Goal: Task Accomplishment & Management: Manage account settings

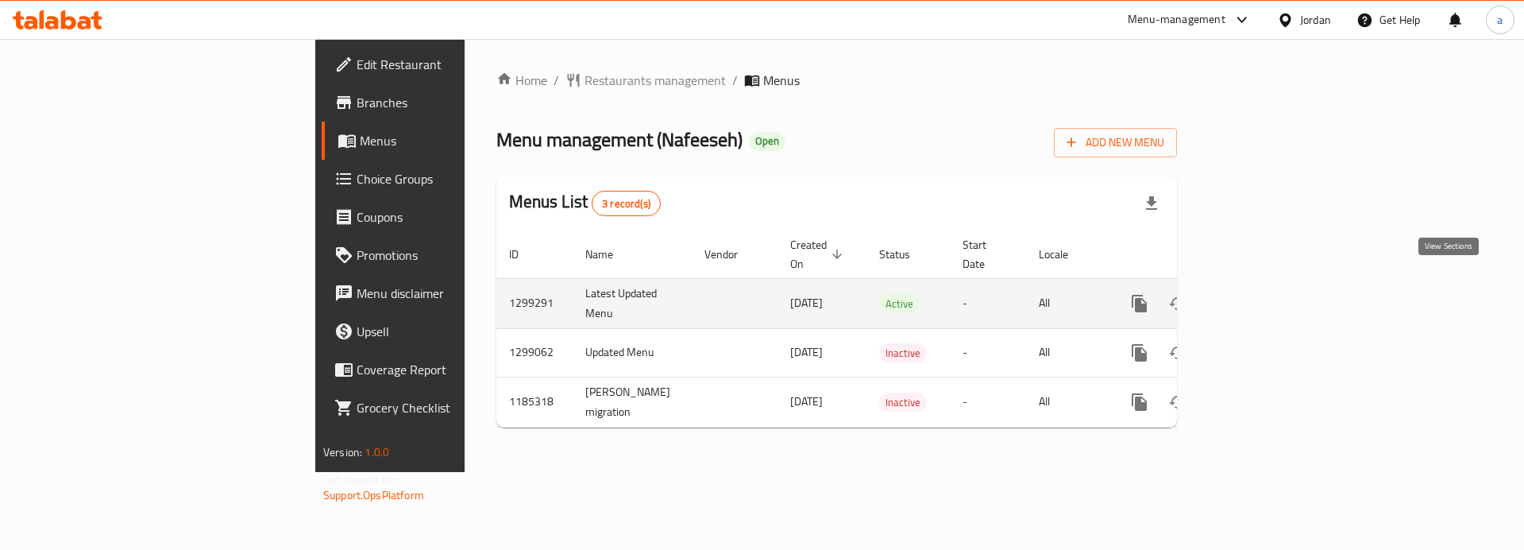
click at [1264, 294] on icon "enhanced table" at bounding box center [1254, 303] width 19 height 19
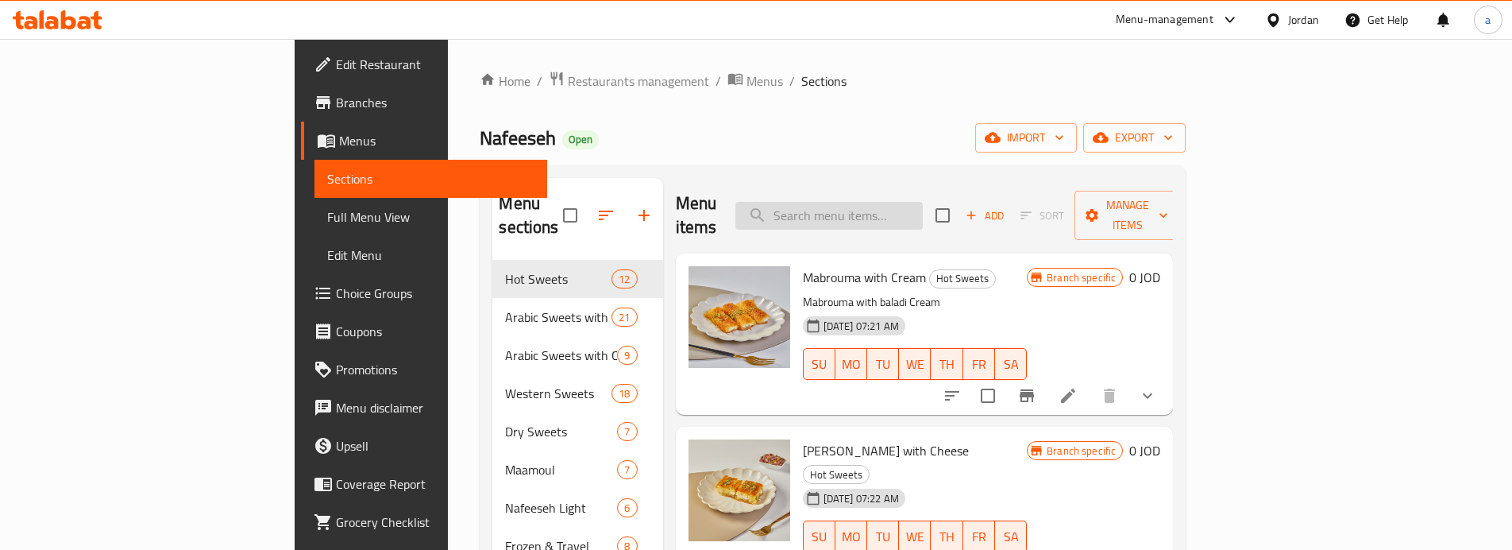
click at [923, 214] on input "search" at bounding box center [828, 216] width 187 height 28
paste input "[PERSON_NAME]"
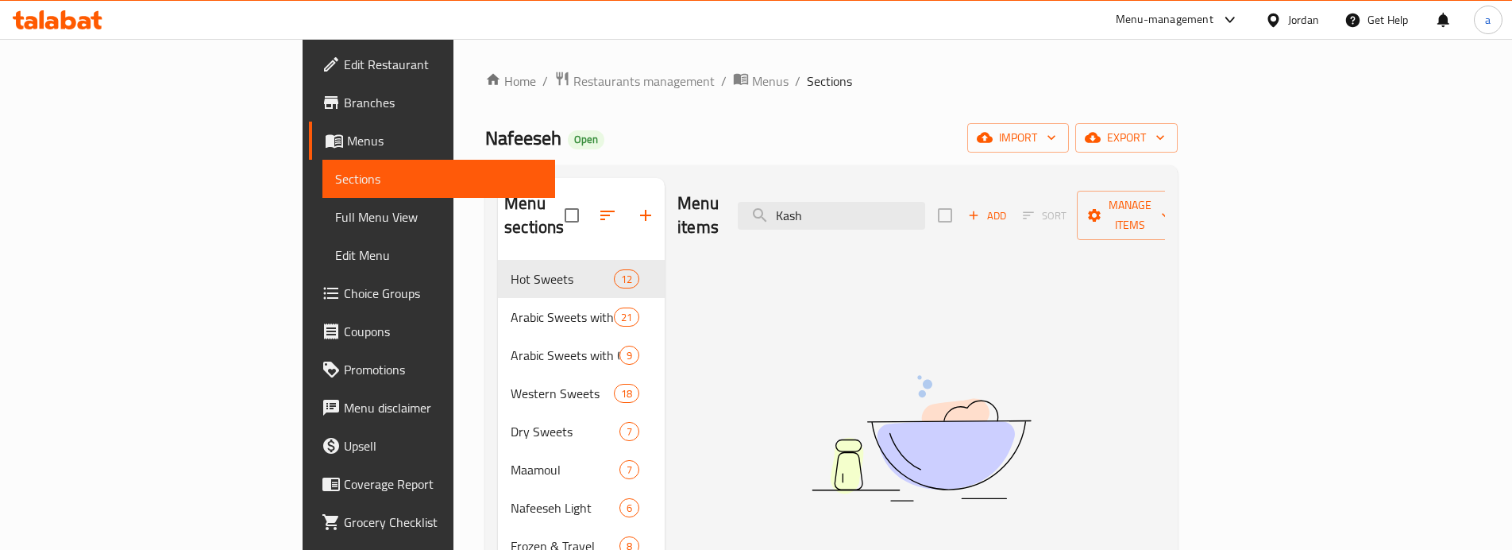
type input "Kash"
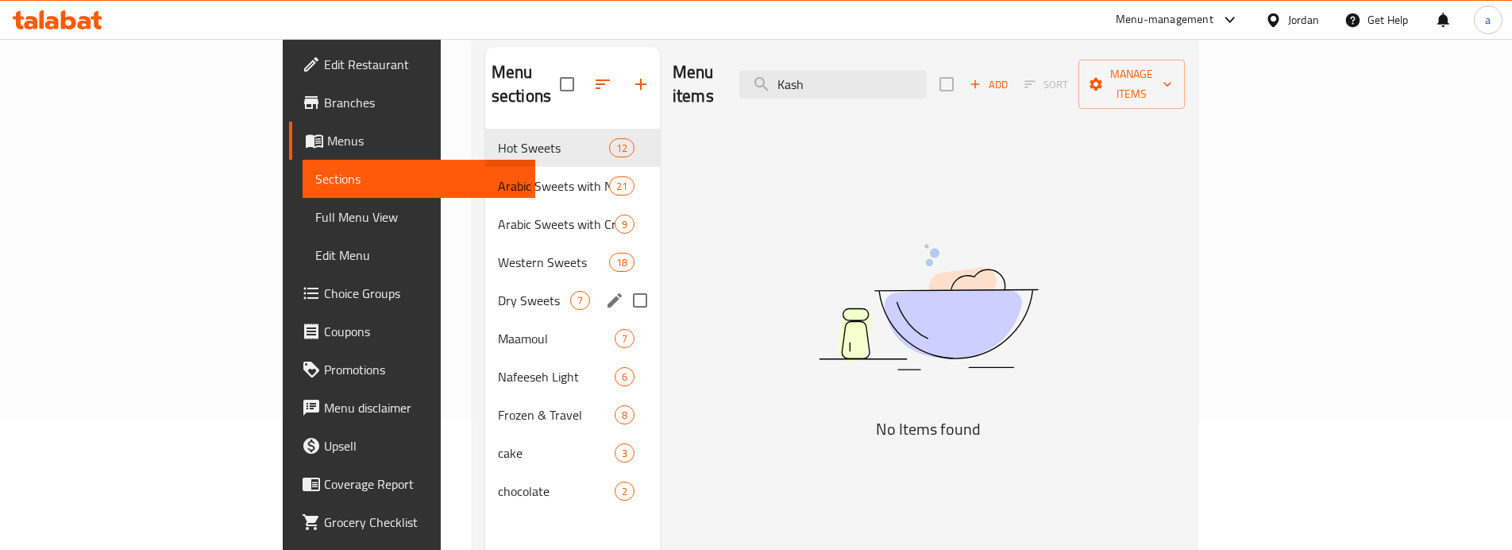
scroll to position [159, 0]
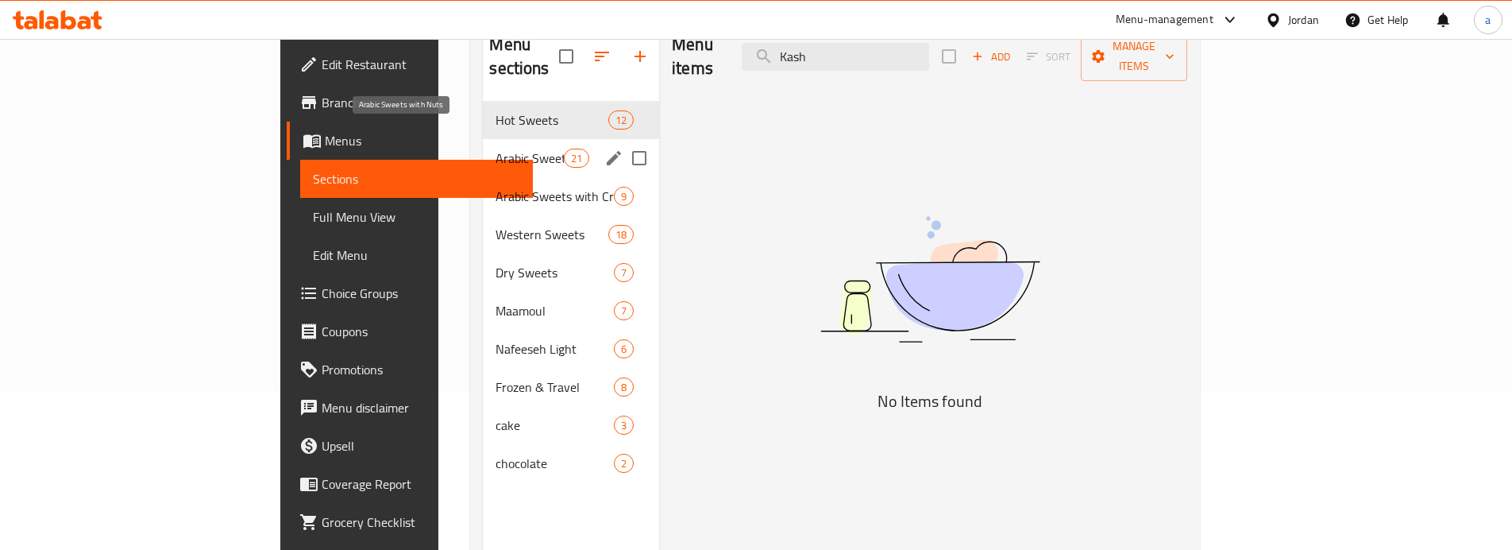
click at [496, 149] on span "Arabic Sweets with Nuts" at bounding box center [530, 158] width 68 height 19
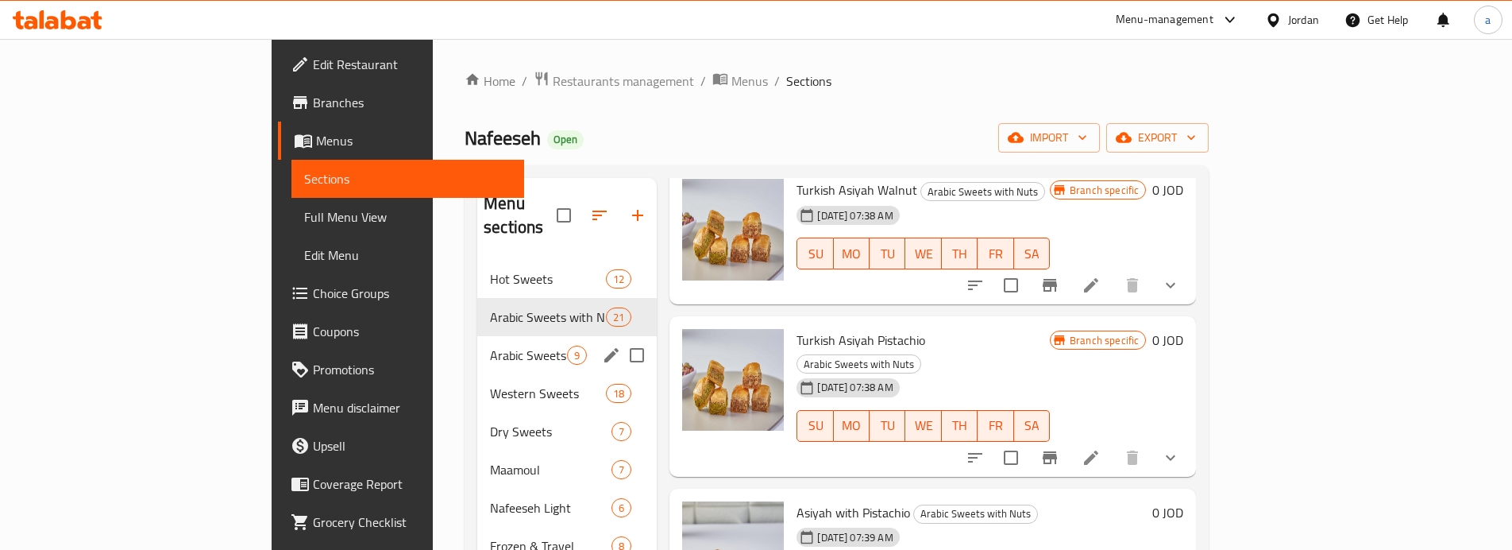
scroll to position [238, 0]
drag, startPoint x: 390, startPoint y: 332, endPoint x: 380, endPoint y: 376, distance: 44.7
click at [490, 345] on span "Arabic Sweets with Cream" at bounding box center [528, 354] width 77 height 19
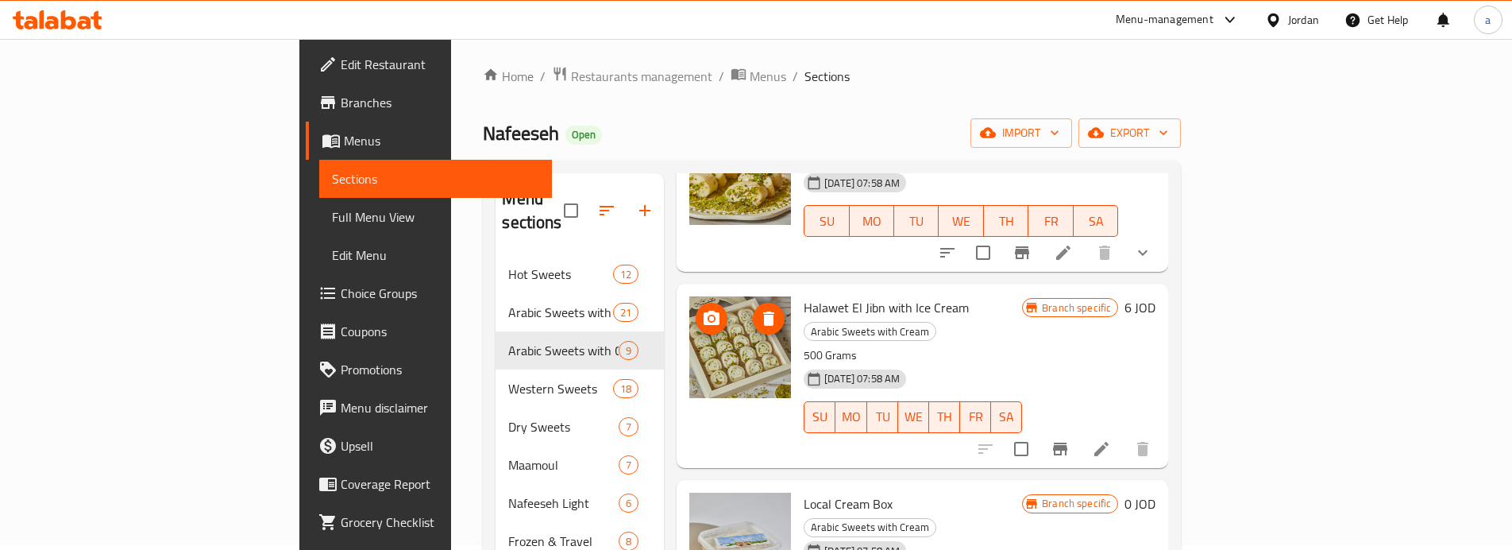
scroll to position [222, 0]
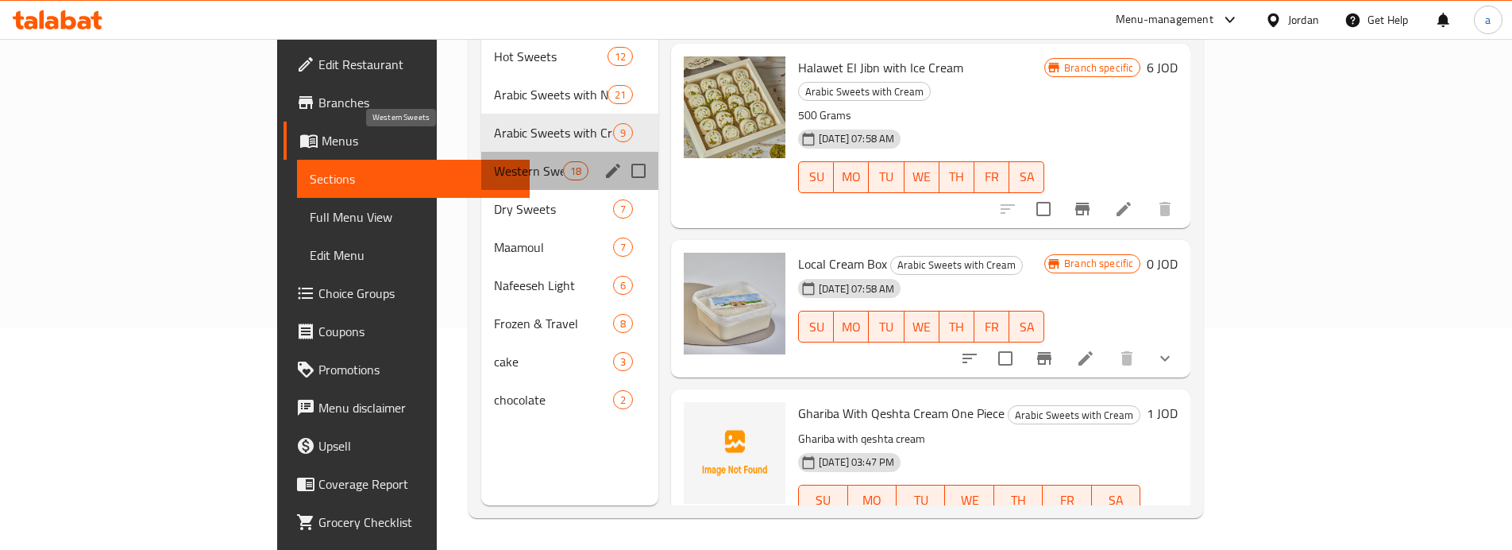
click at [494, 161] on span "Western Sweets" at bounding box center [528, 170] width 69 height 19
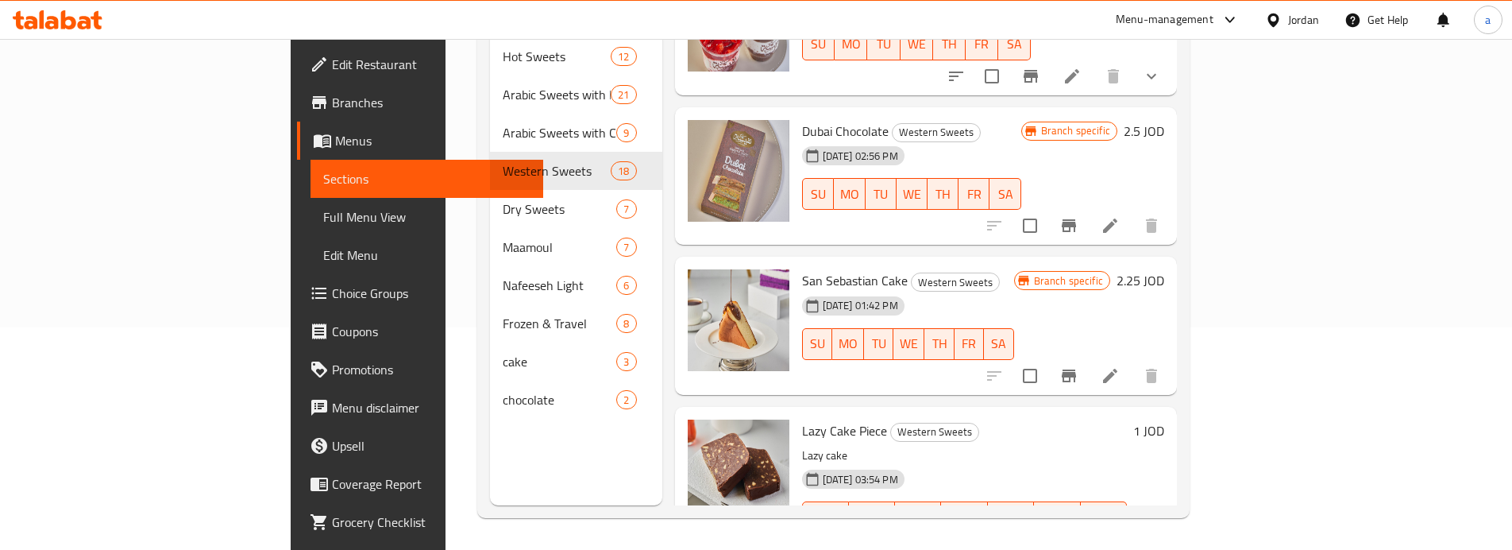
scroll to position [2447, 0]
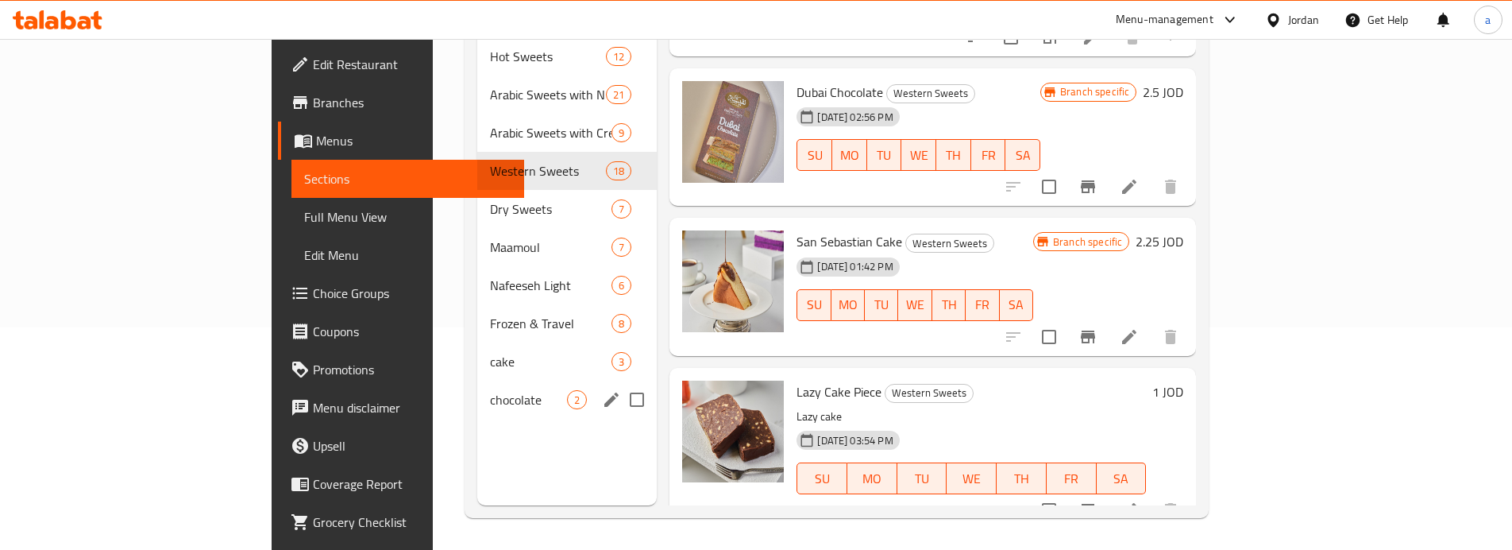
click at [490, 390] on span "chocolate" at bounding box center [528, 399] width 77 height 19
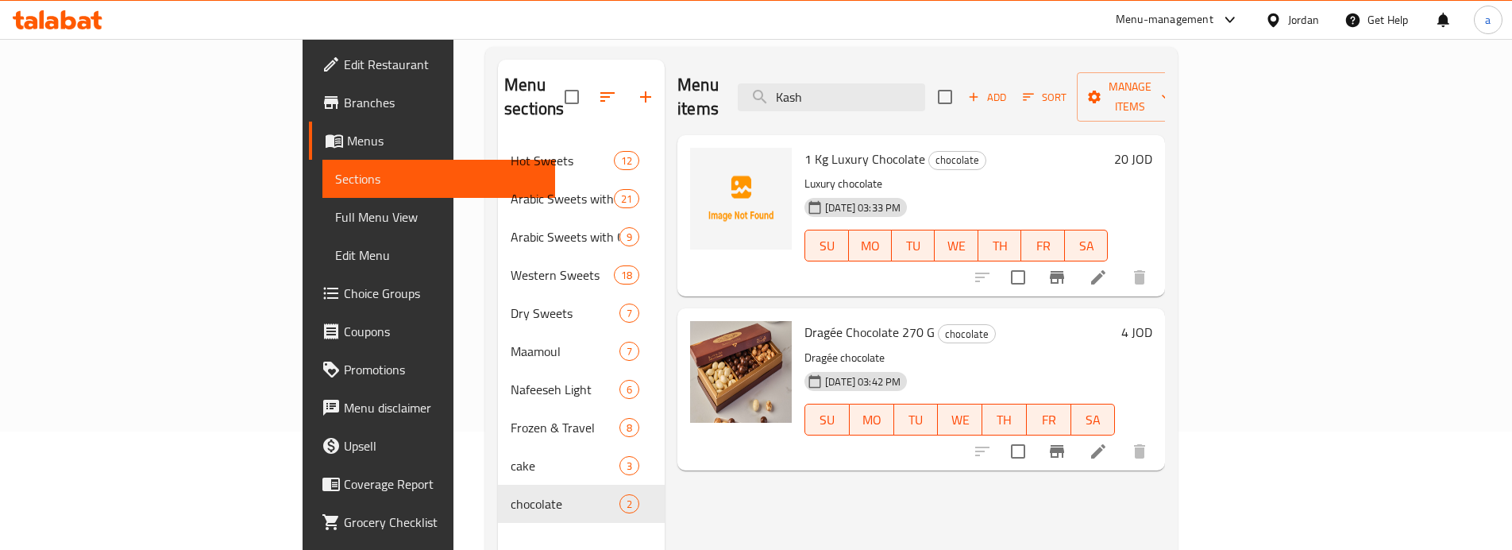
scroll to position [222, 0]
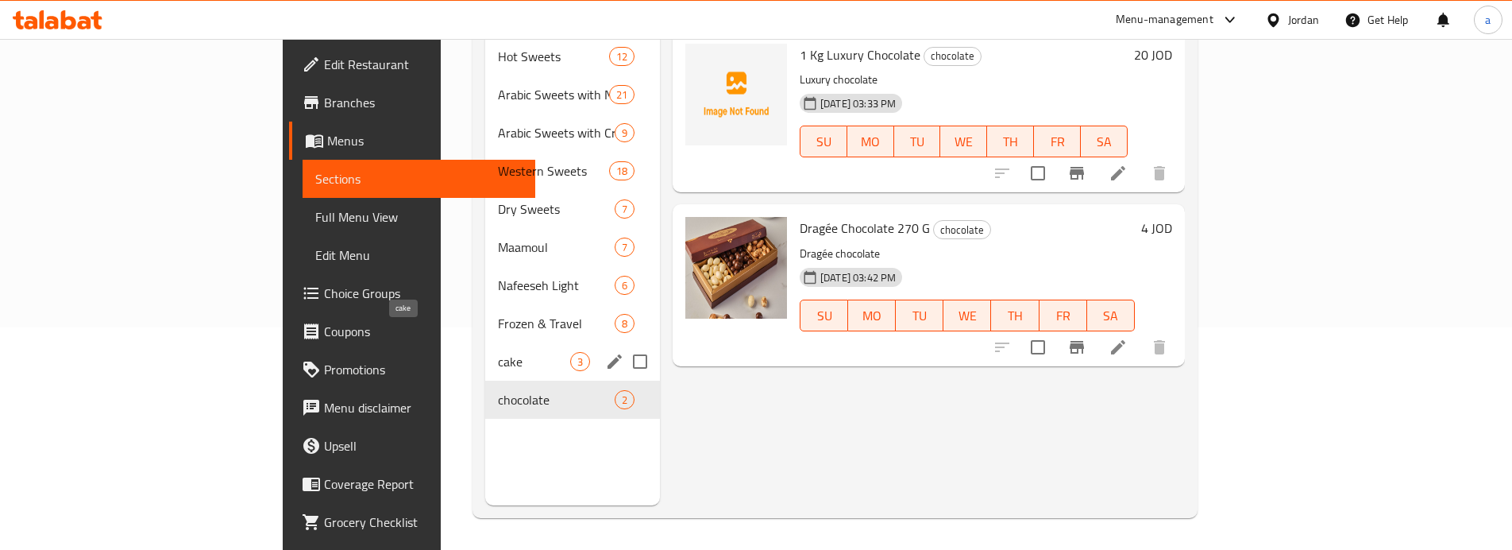
click at [498, 352] on span "cake" at bounding box center [534, 361] width 72 height 19
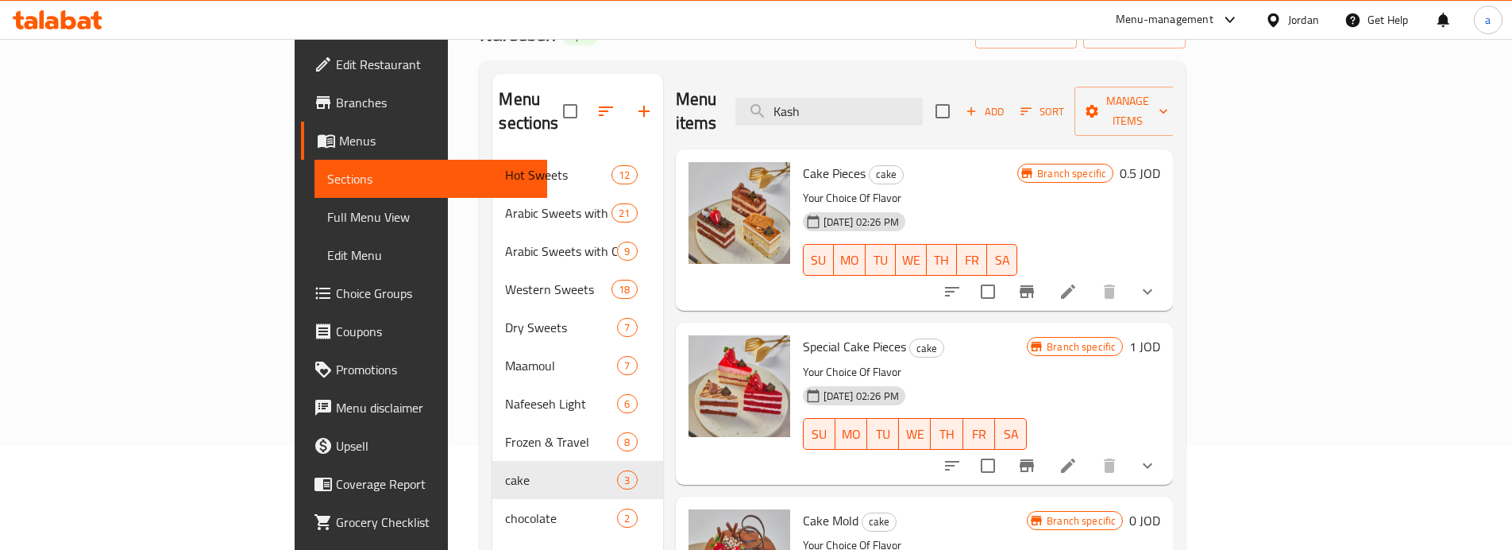
scroll to position [222, 0]
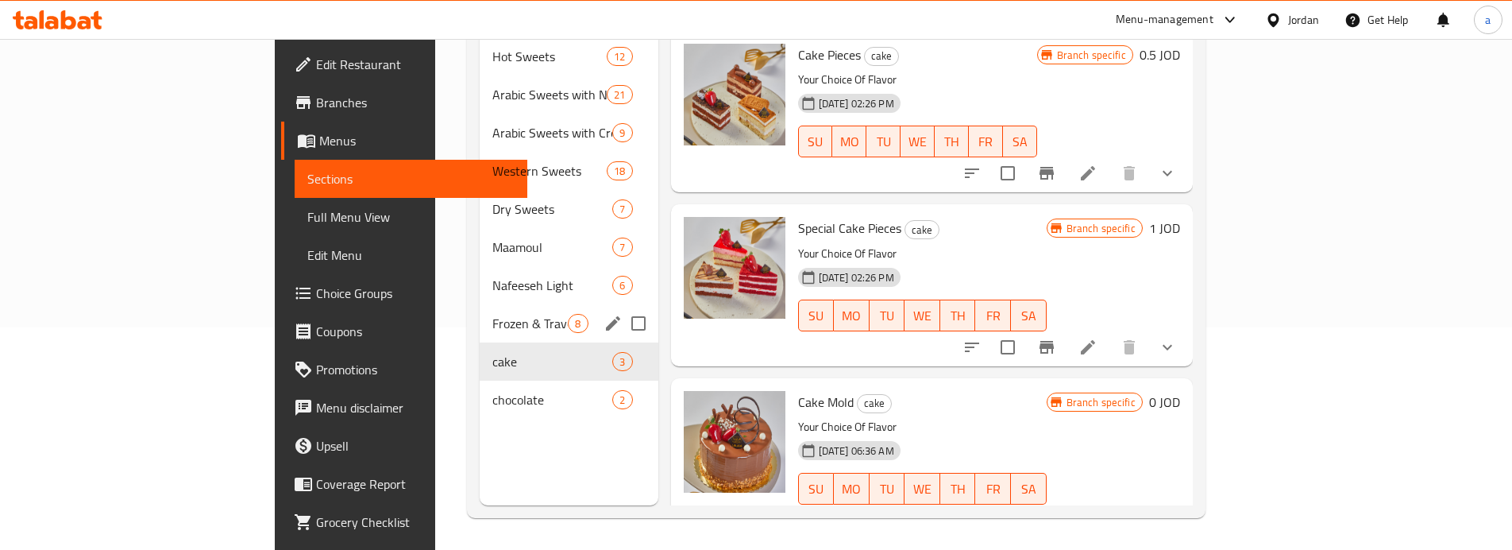
click at [492, 314] on span "Frozen & Travel" at bounding box center [529, 323] width 75 height 19
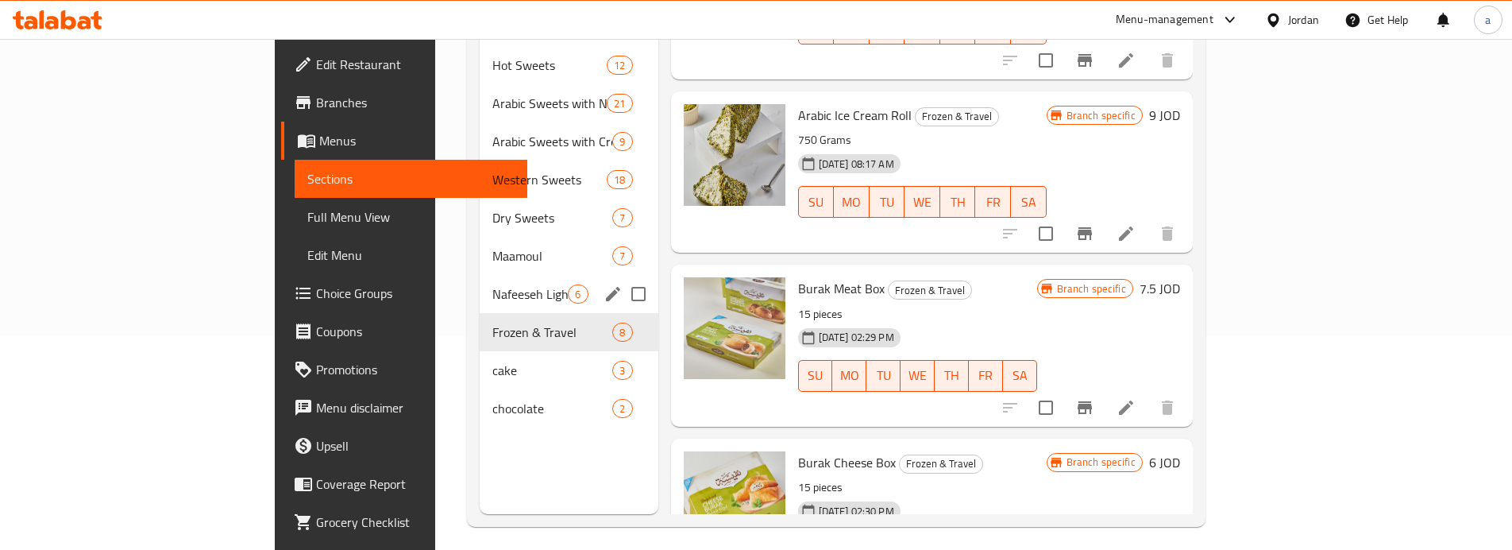
scroll to position [222, 0]
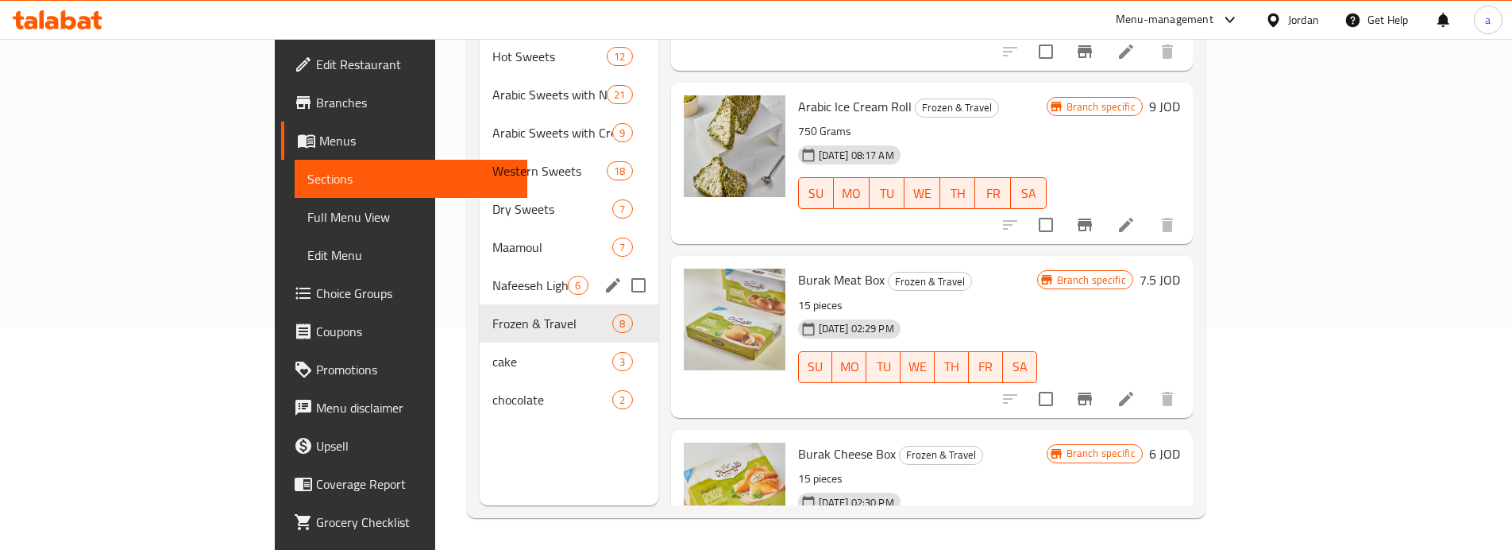
click at [492, 276] on span "Nafeeseh Light" at bounding box center [529, 285] width 75 height 19
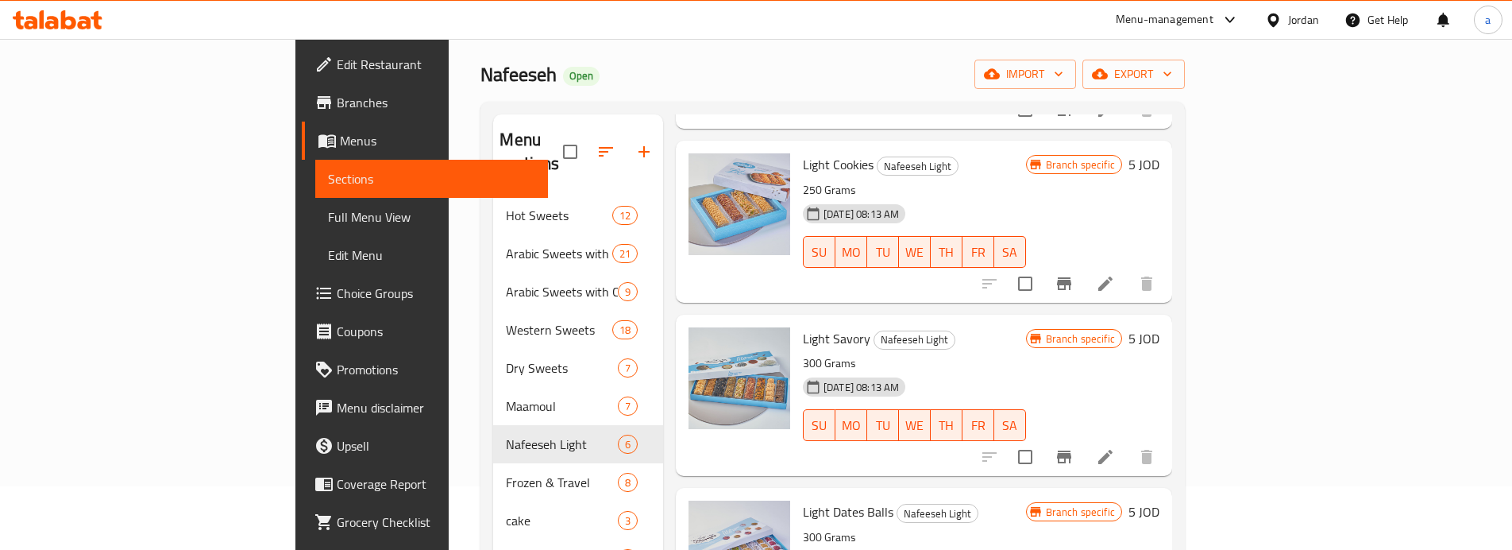
scroll to position [318, 0]
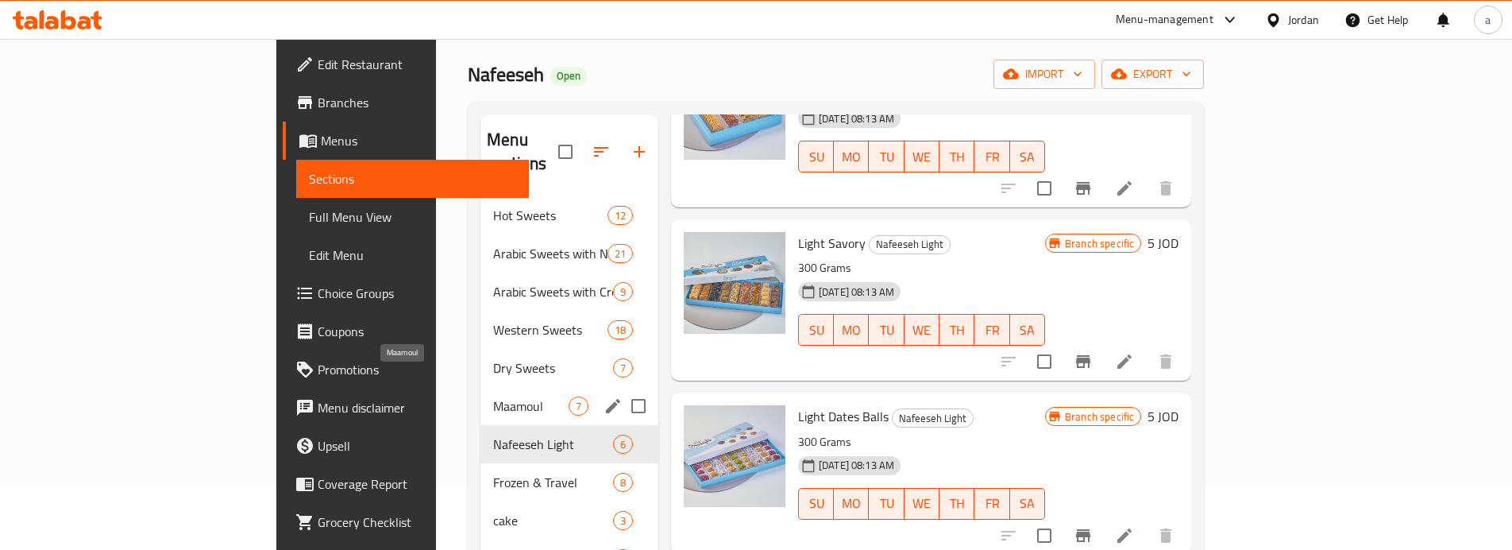
drag, startPoint x: 366, startPoint y: 384, endPoint x: 407, endPoint y: 382, distance: 40.6
click at [493, 396] on span "Maamoul" at bounding box center [530, 405] width 75 height 19
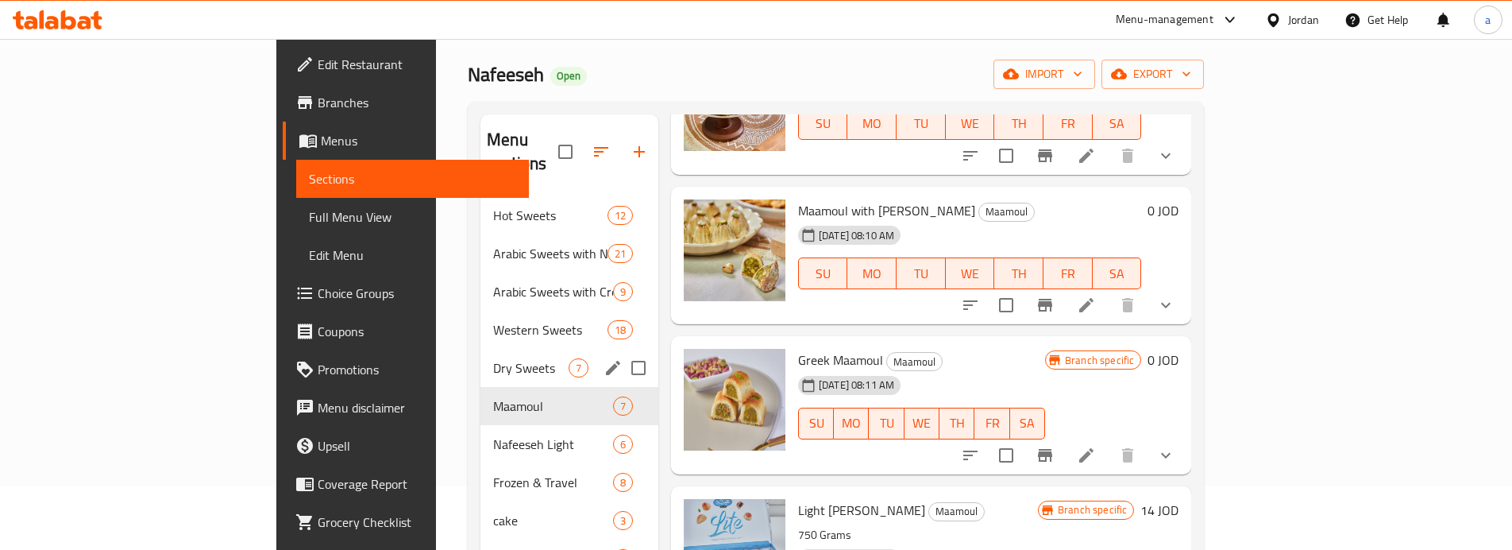
scroll to position [222, 0]
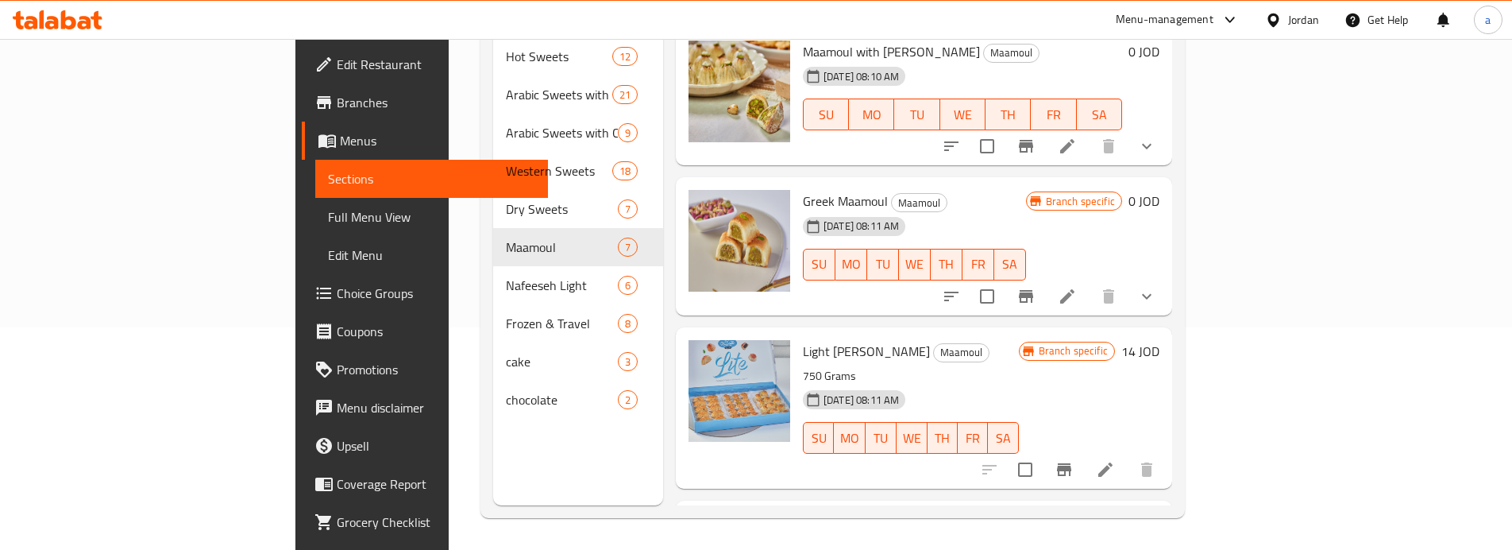
click at [328, 218] on span "Full Menu View" at bounding box center [431, 216] width 207 height 19
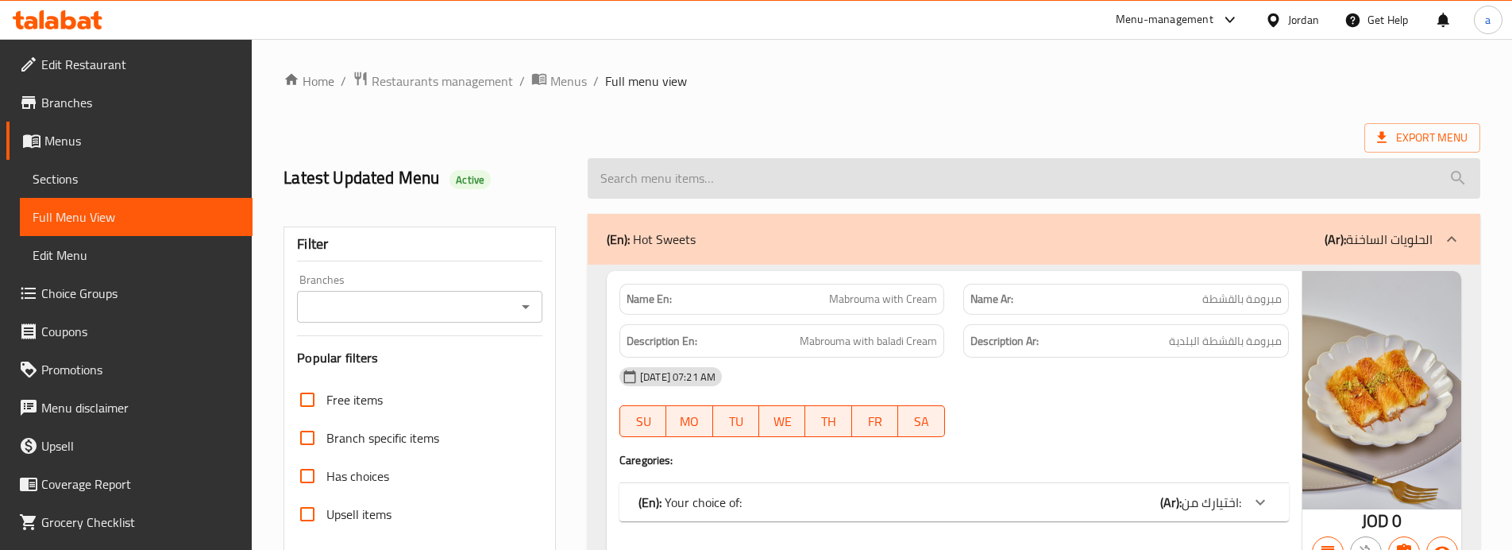
click at [707, 179] on input "search" at bounding box center [1034, 178] width 893 height 41
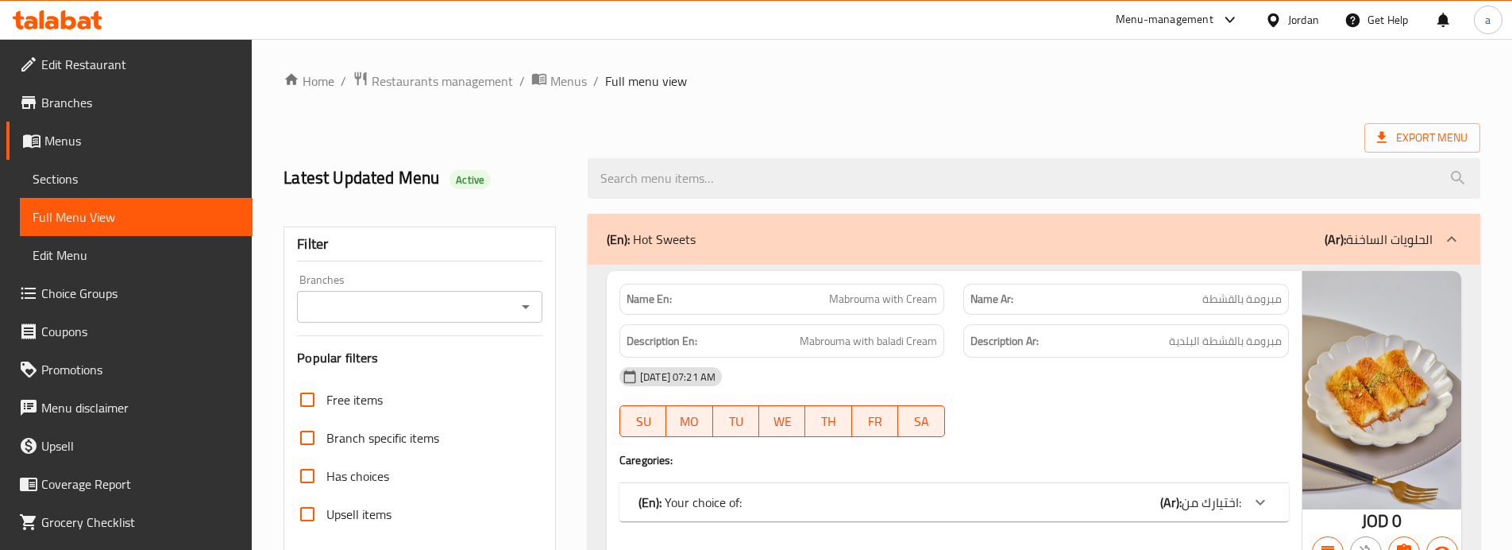
paste input "[PERSON_NAME]"
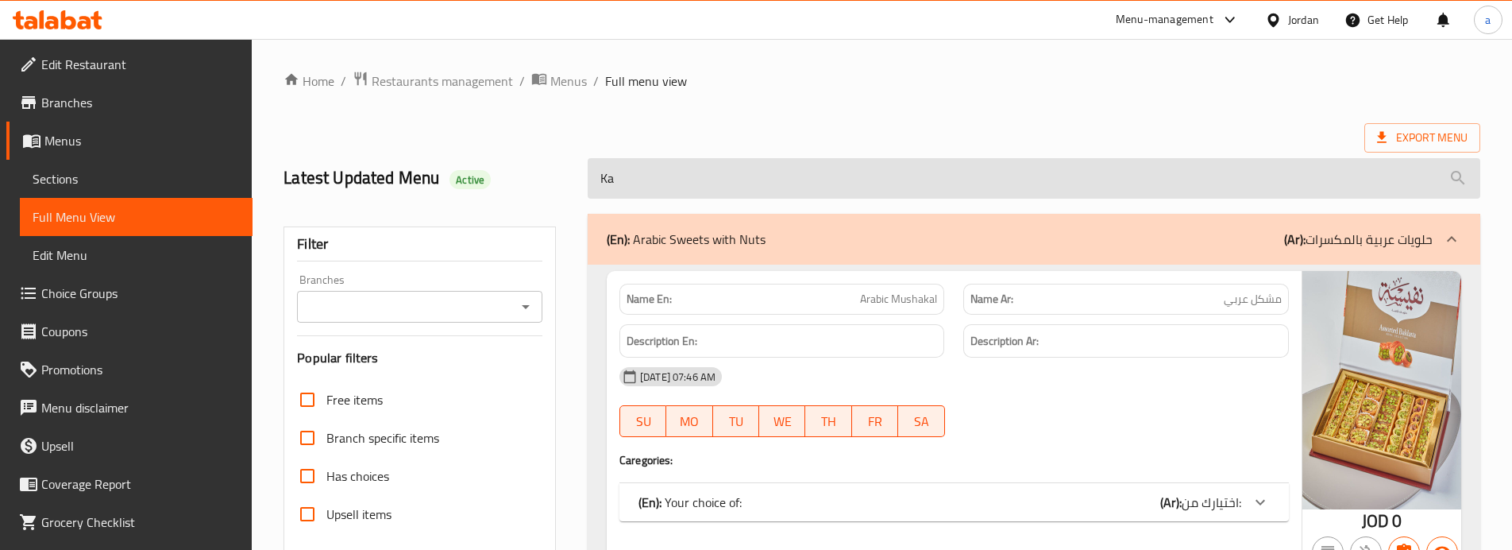
type input "Ka"
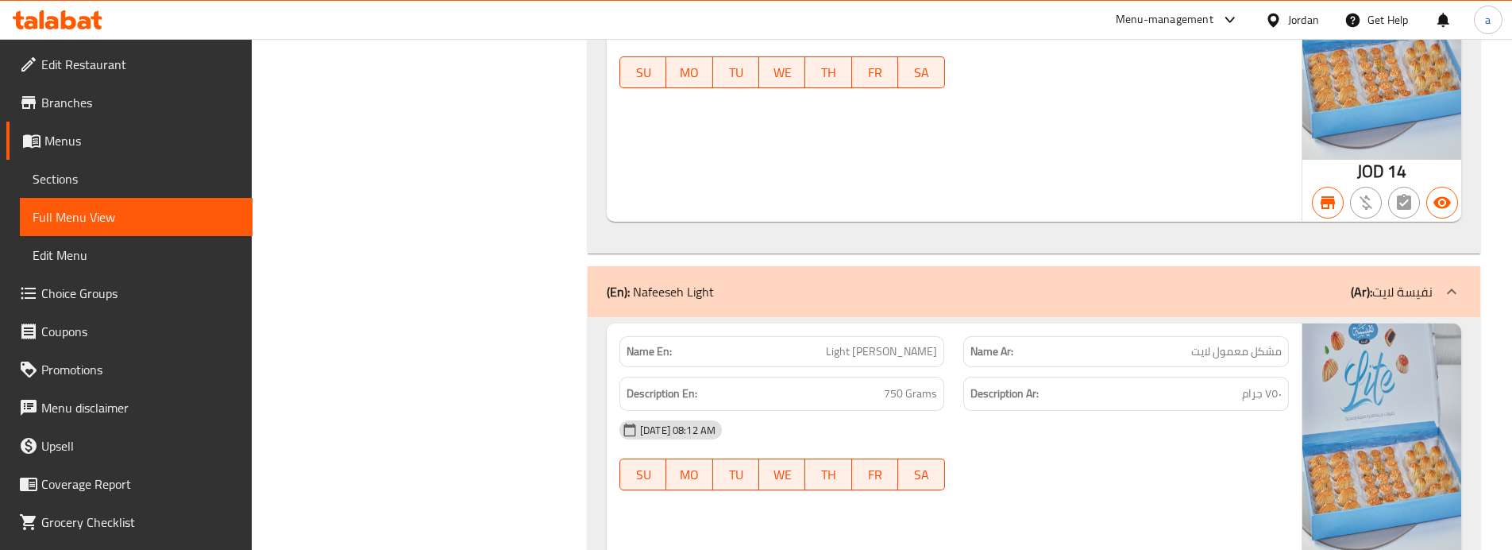
scroll to position [1536, 0]
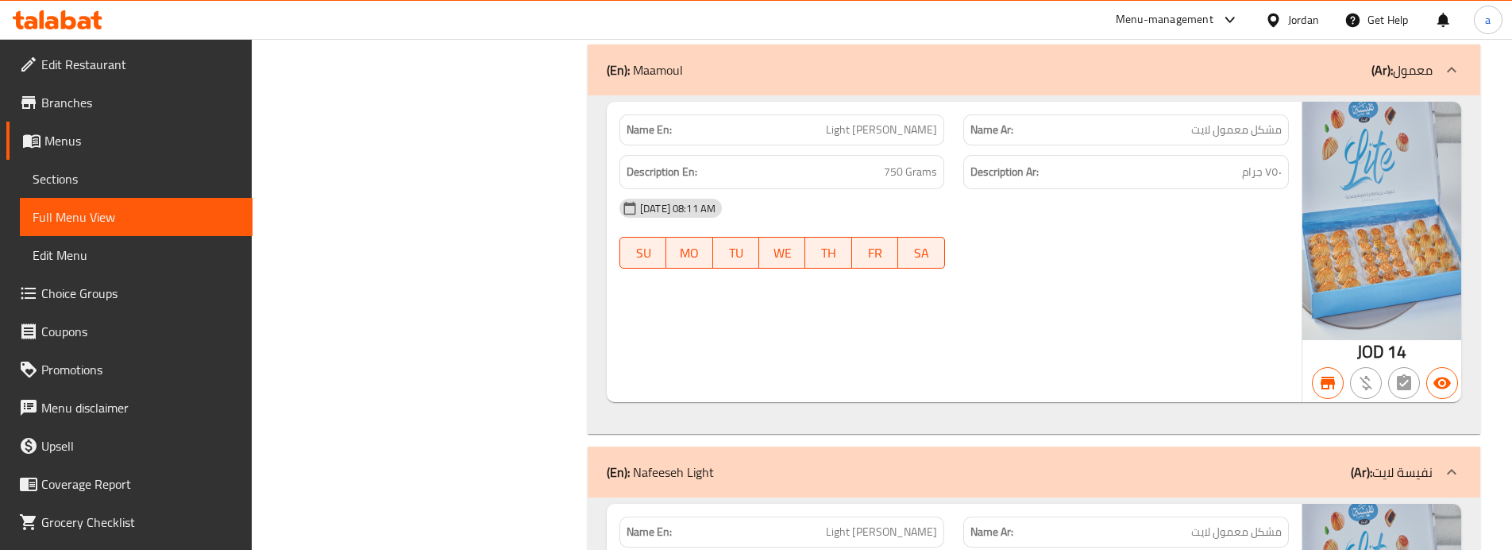
click at [99, 63] on span "Edit Restaurant" at bounding box center [140, 64] width 199 height 19
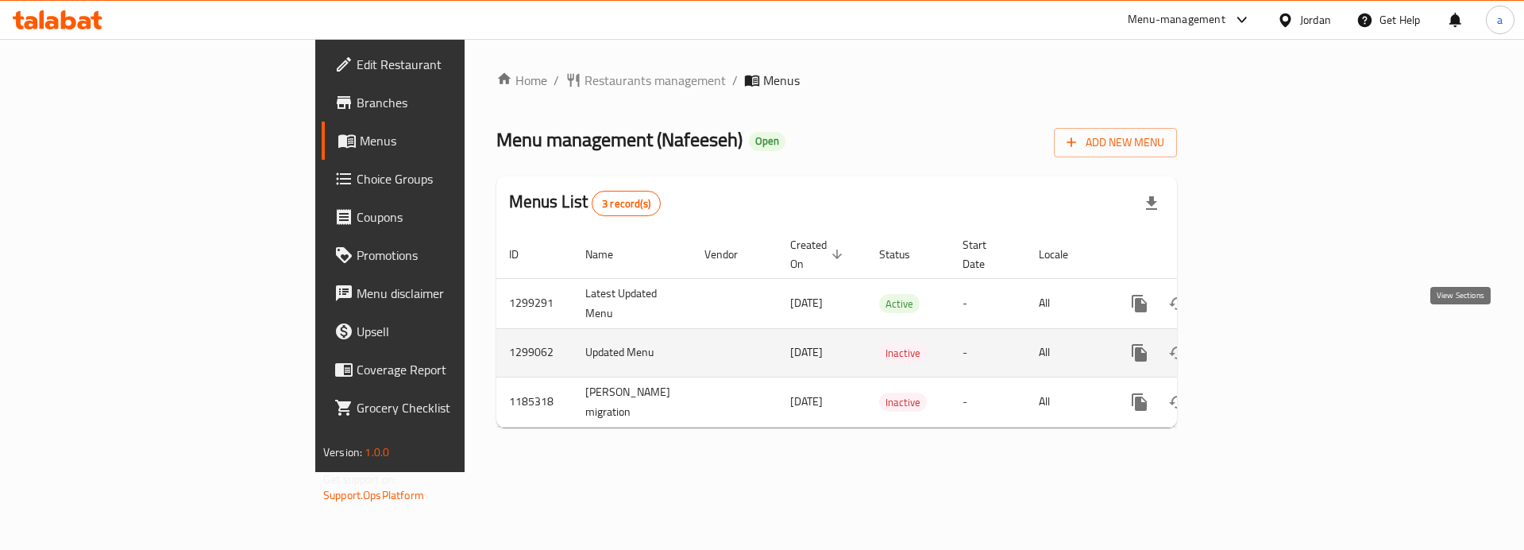
click at [1264, 343] on icon "enhanced table" at bounding box center [1254, 352] width 19 height 19
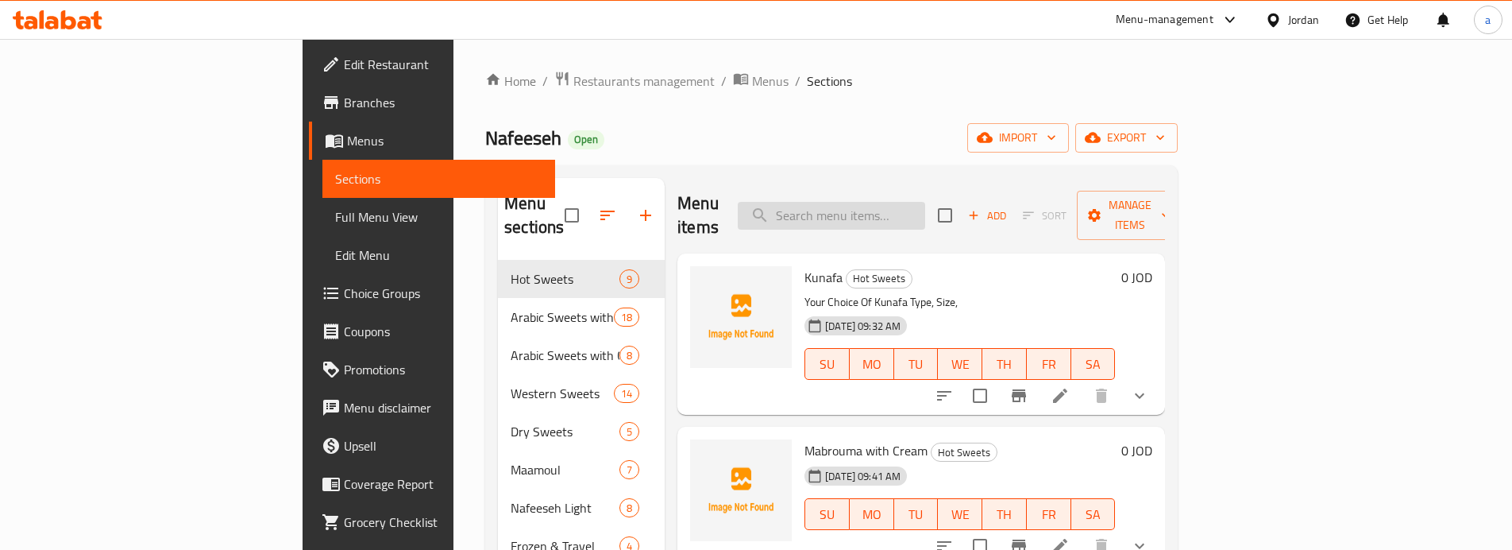
click at [912, 207] on input "search" at bounding box center [831, 216] width 187 height 28
paste input "629630"
type input "629630"
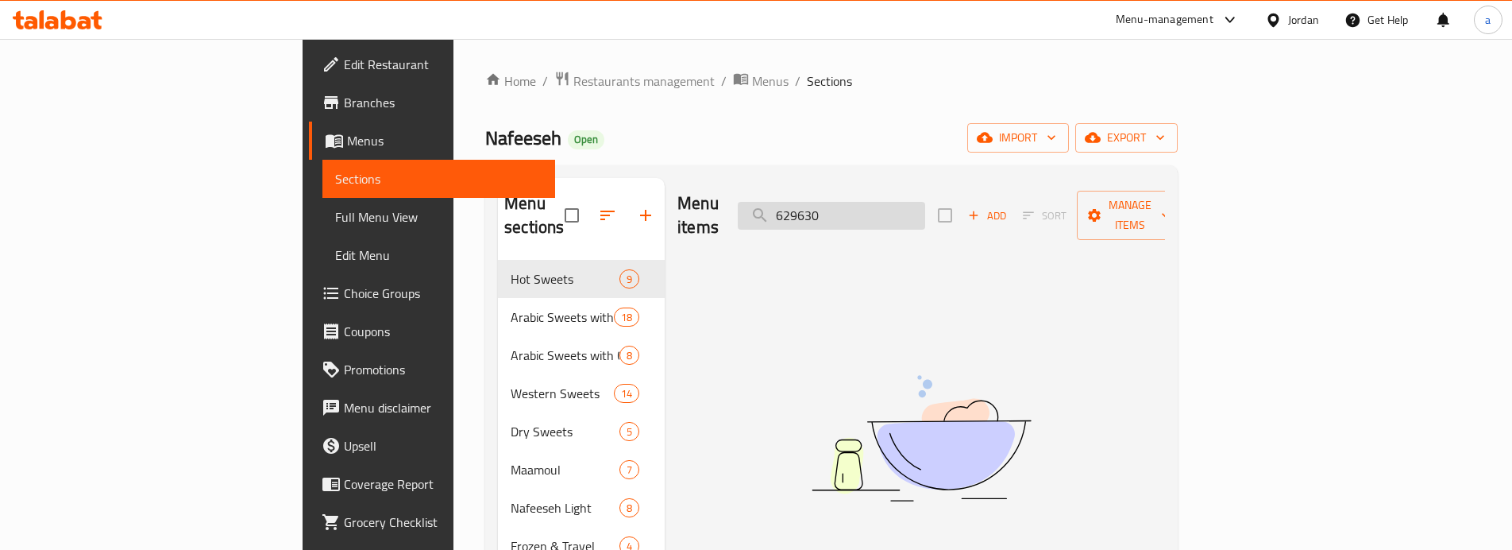
click at [925, 207] on input "629630" at bounding box center [831, 216] width 187 height 28
click at [925, 209] on input "629630" at bounding box center [831, 216] width 187 height 28
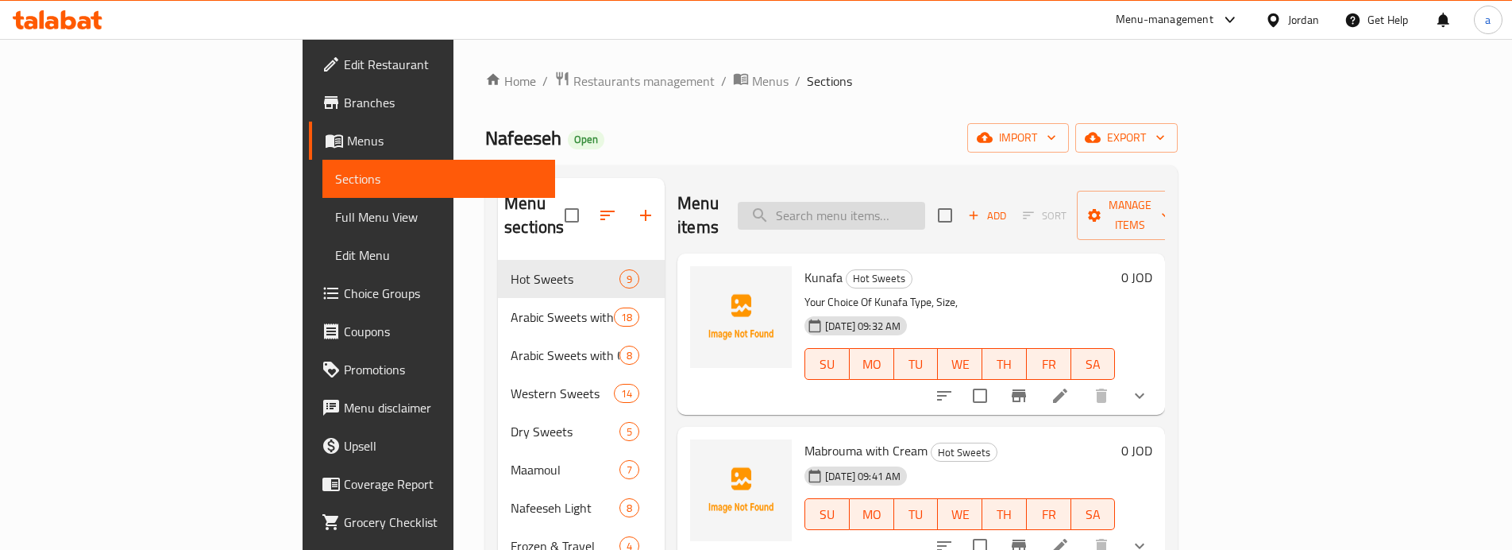
click at [884, 202] on input "search" at bounding box center [831, 216] width 187 height 28
paste input "[PERSON_NAME]"
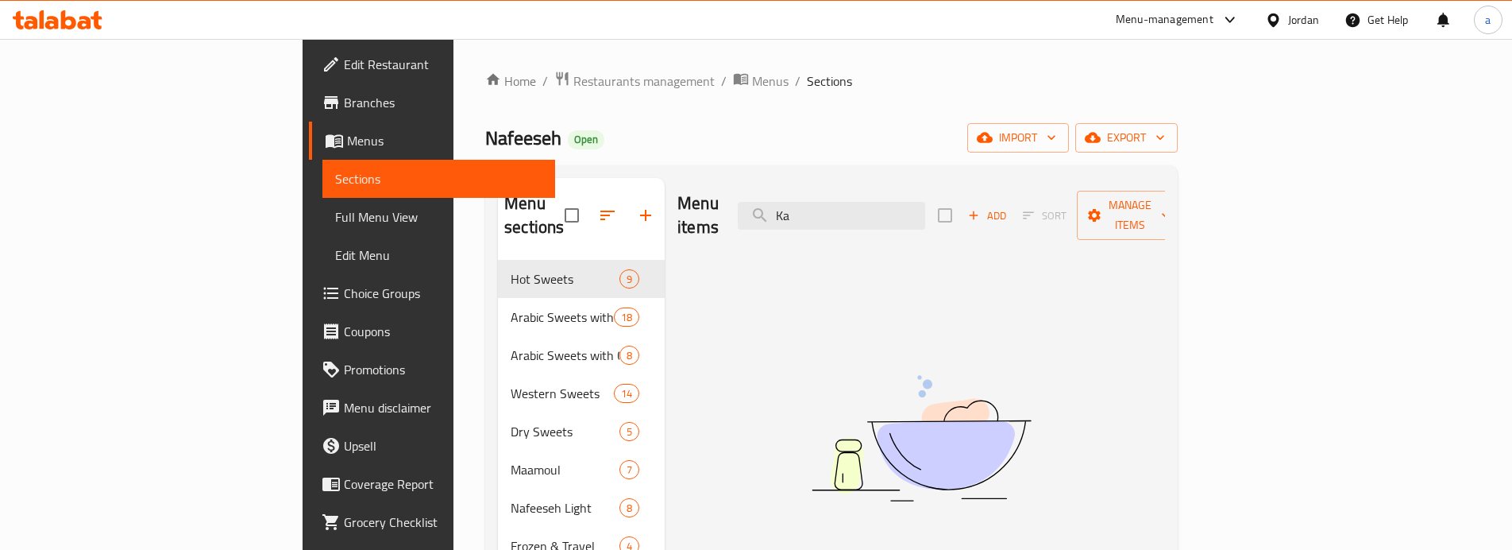
type input "K"
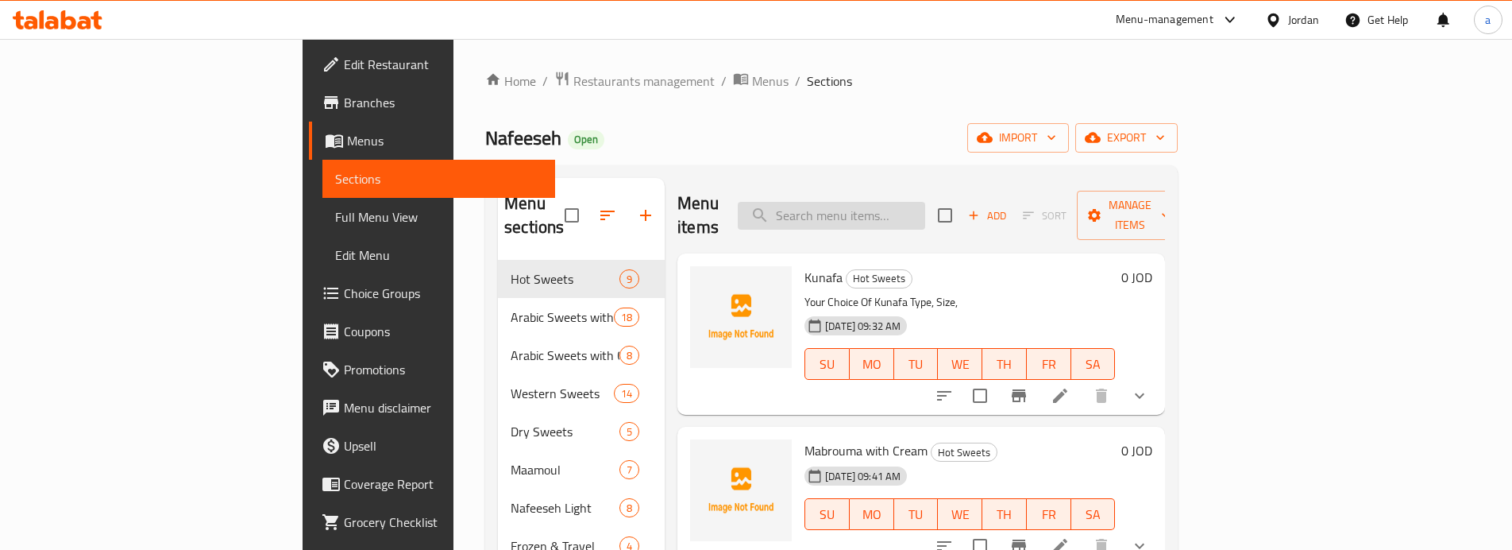
click at [895, 211] on input "search" at bounding box center [831, 216] width 187 height 28
paste input "خش خش"
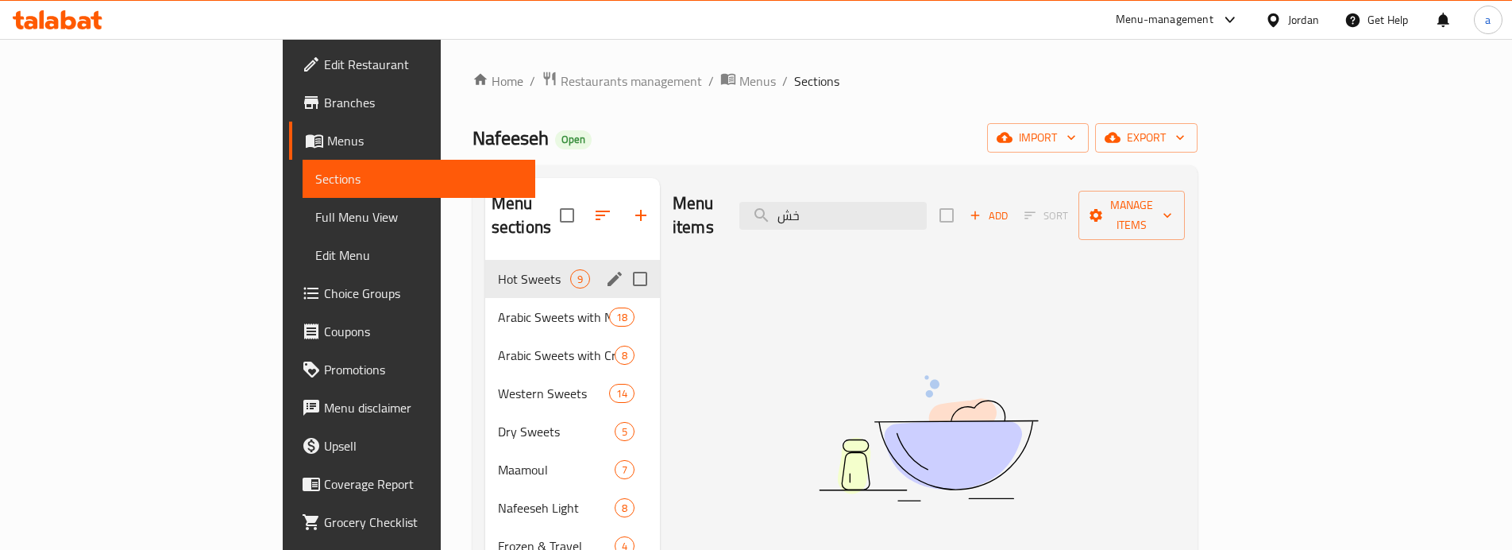
type input "خ"
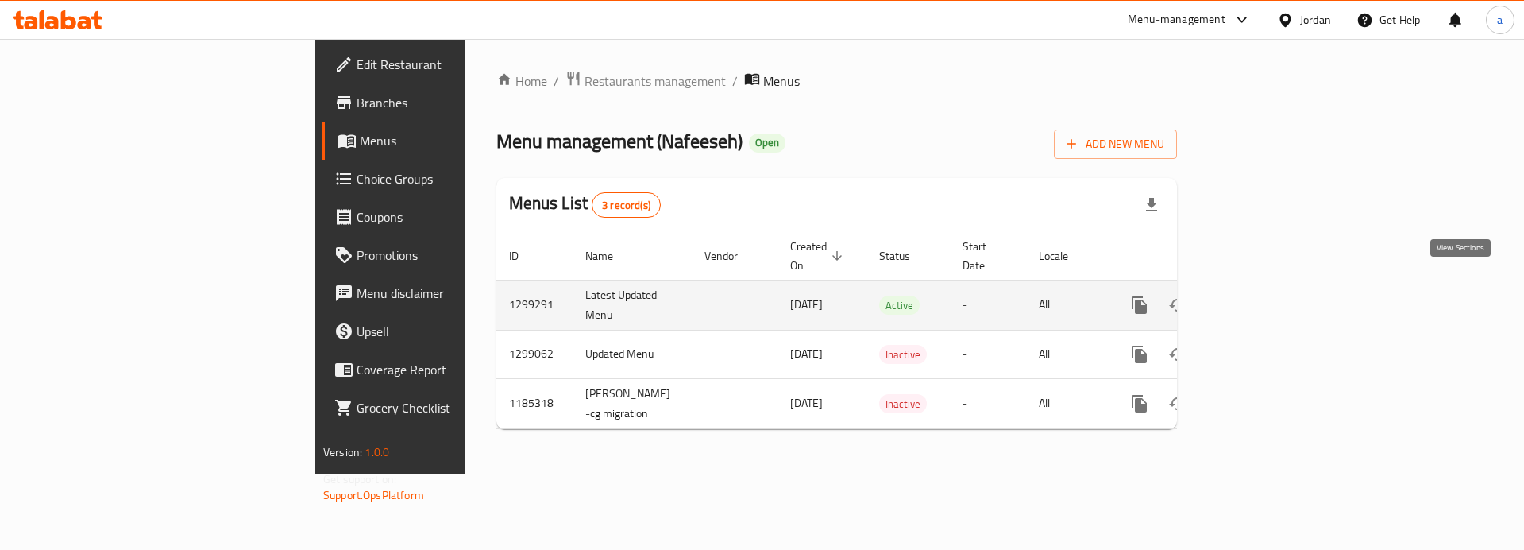
click at [1264, 295] on icon "enhanced table" at bounding box center [1254, 304] width 19 height 19
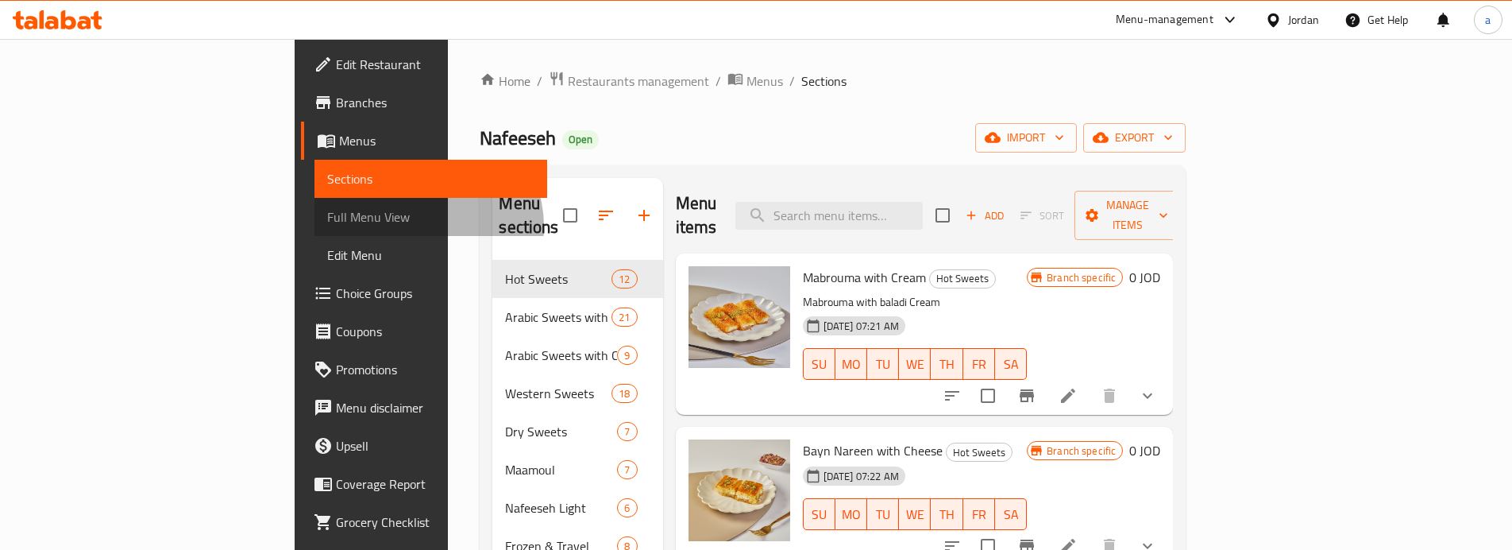
click at [315, 226] on link "Full Menu View" at bounding box center [431, 217] width 233 height 38
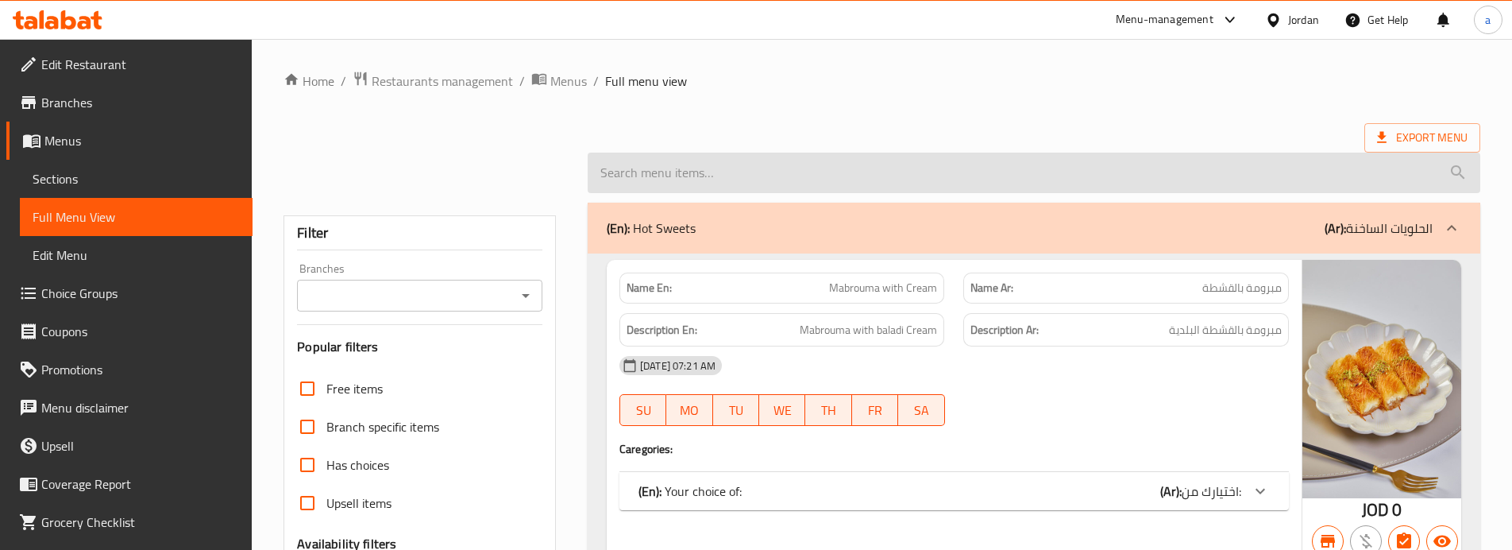
click at [725, 176] on input "search" at bounding box center [1034, 172] width 893 height 41
paste input "خش خش"
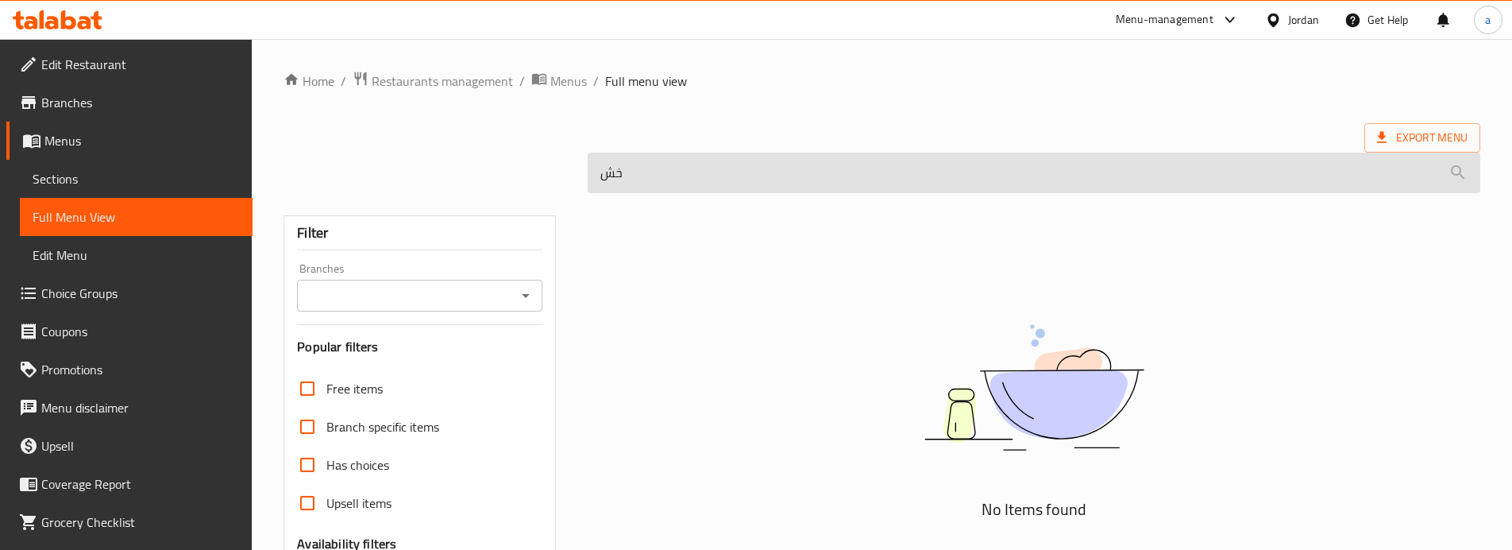
type input "خ"
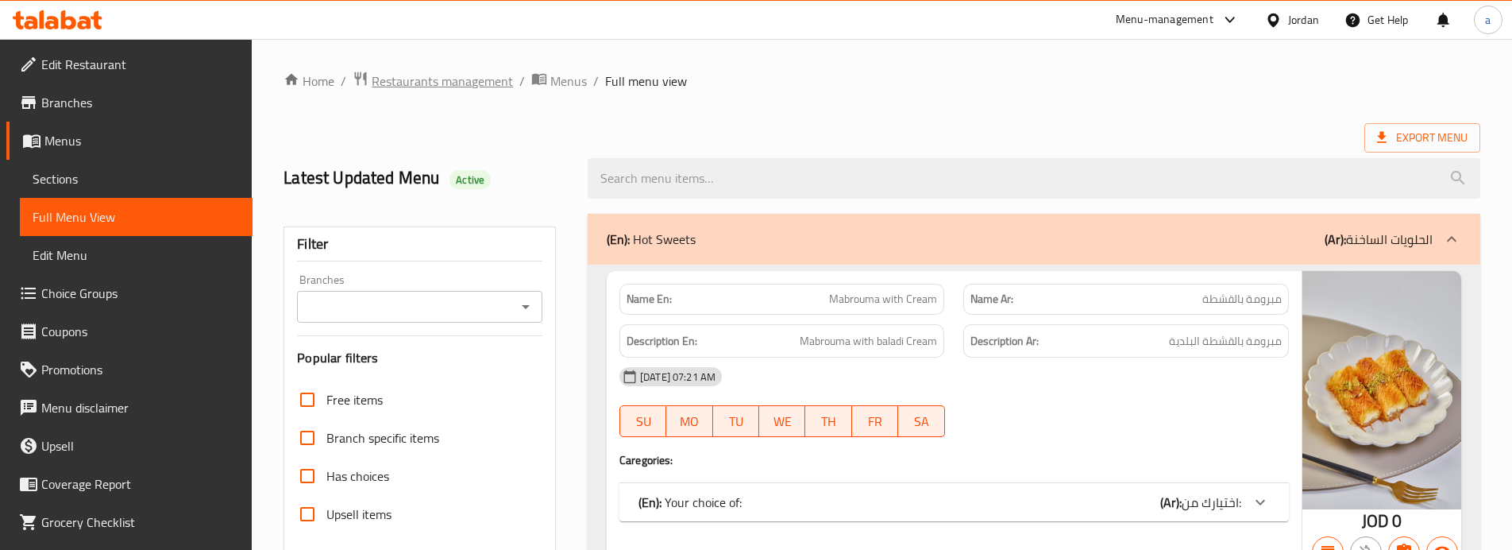
click at [488, 85] on span "Restaurants management" at bounding box center [442, 80] width 141 height 19
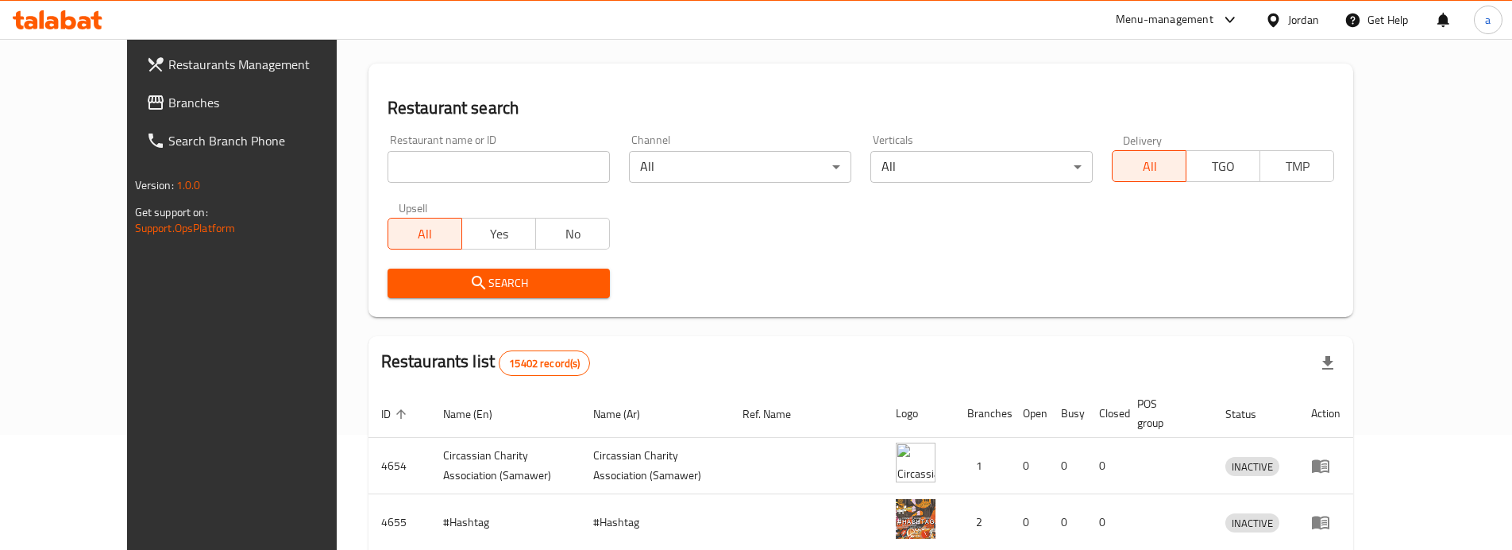
scroll to position [57, 0]
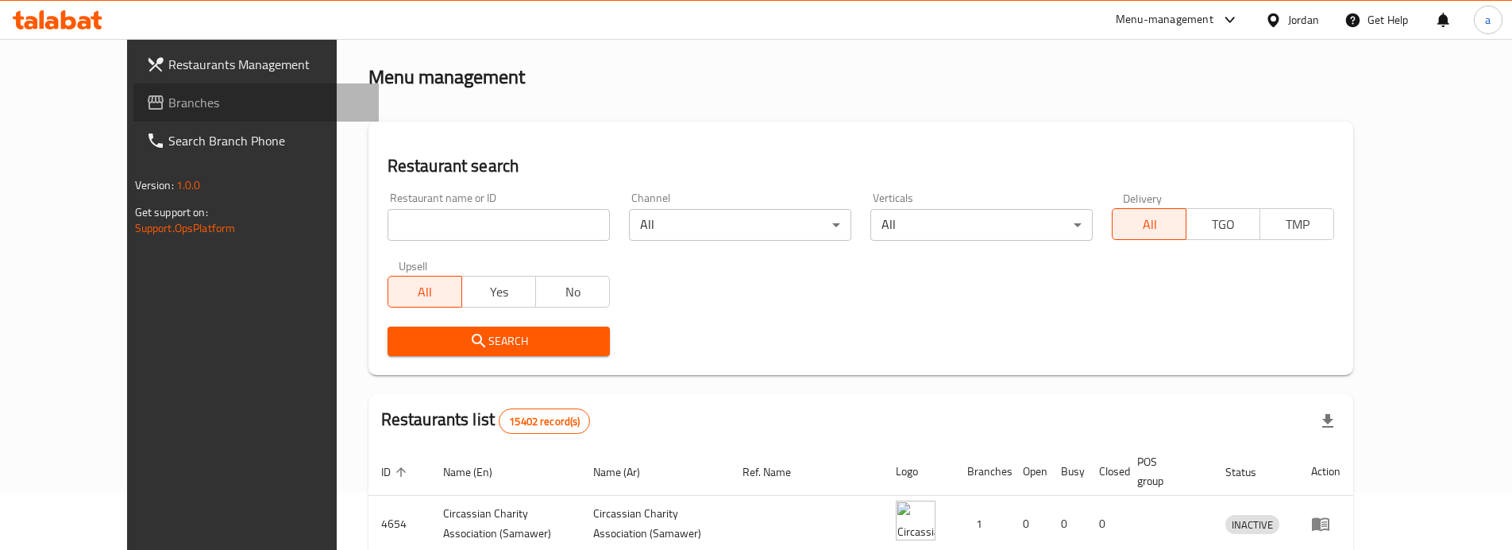
click at [168, 97] on span "Branches" at bounding box center [267, 102] width 199 height 19
